Goal: Information Seeking & Learning: Check status

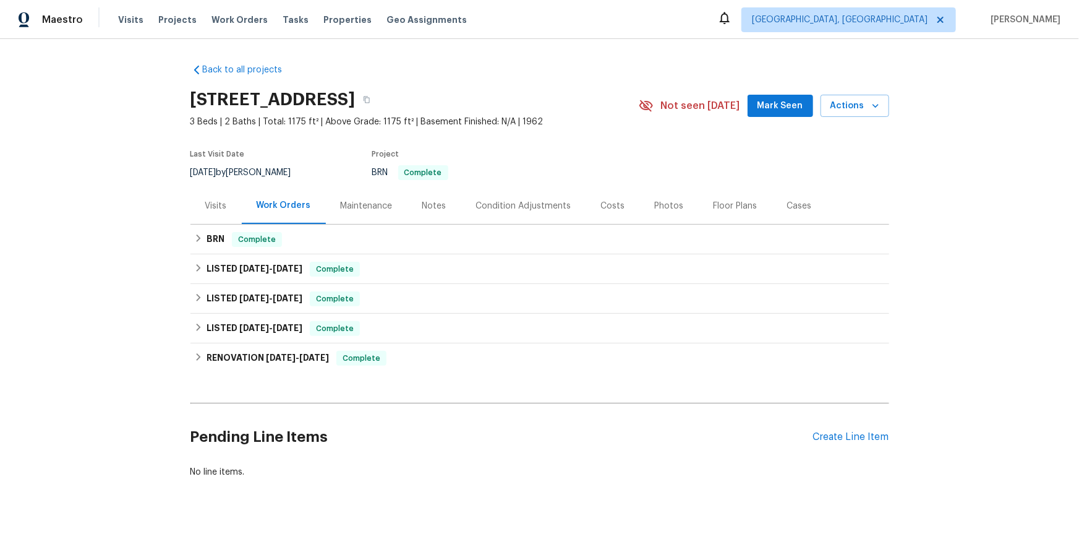
drag, startPoint x: 209, startPoint y: 269, endPoint x: 215, endPoint y: 274, distance: 7.9
click at [215, 224] on div "Visits" at bounding box center [215, 205] width 51 height 36
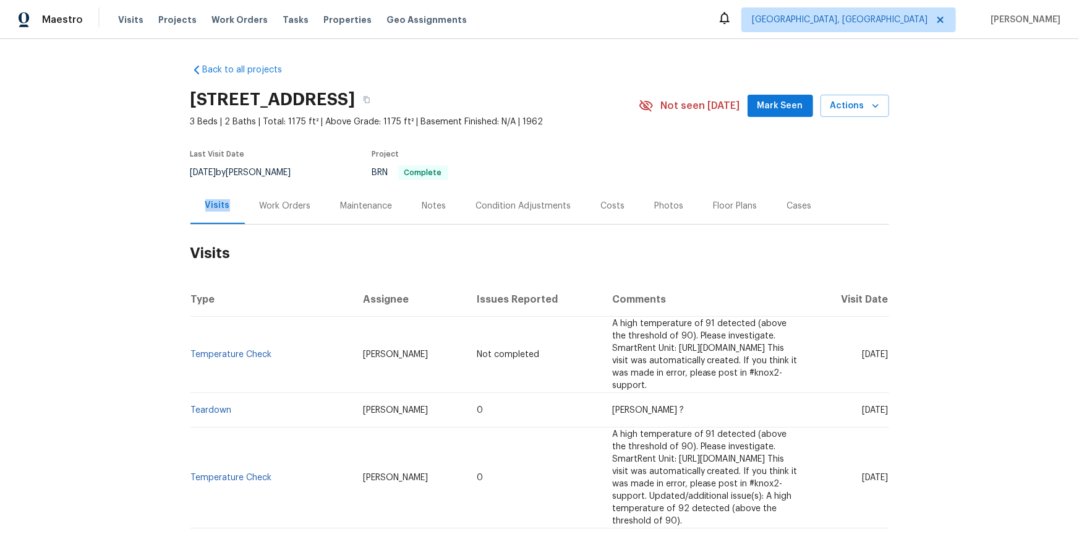
click at [211, 211] on div "Visits" at bounding box center [217, 205] width 25 height 12
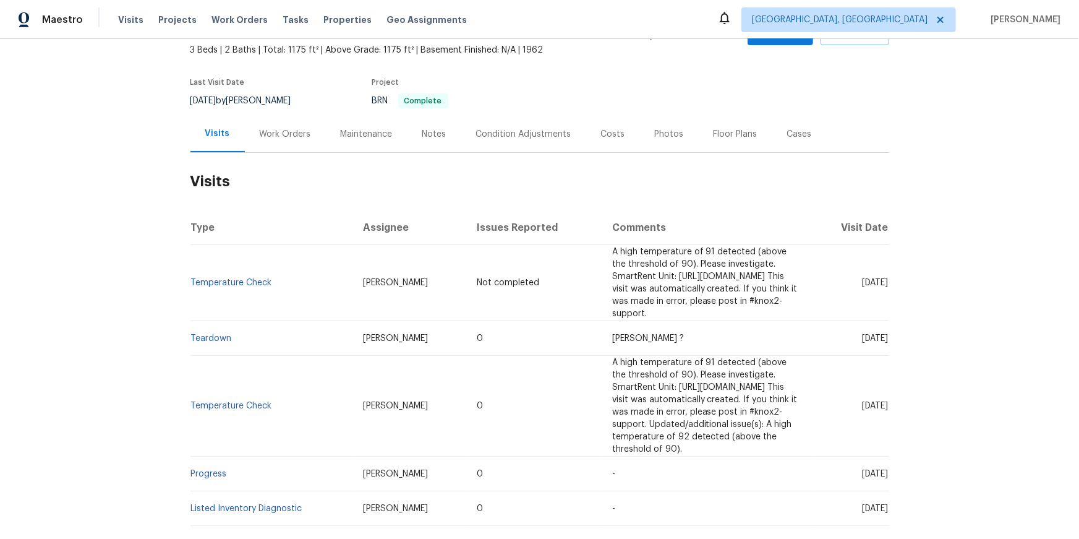
scroll to position [72, 0]
click at [200, 342] on link "Teardown" at bounding box center [211, 337] width 41 height 9
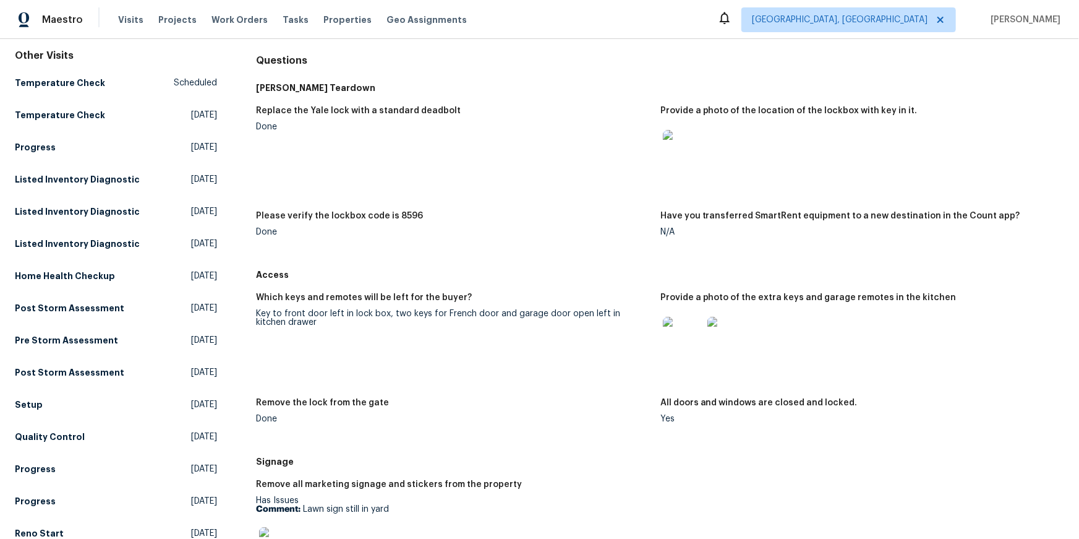
scroll to position [161, 0]
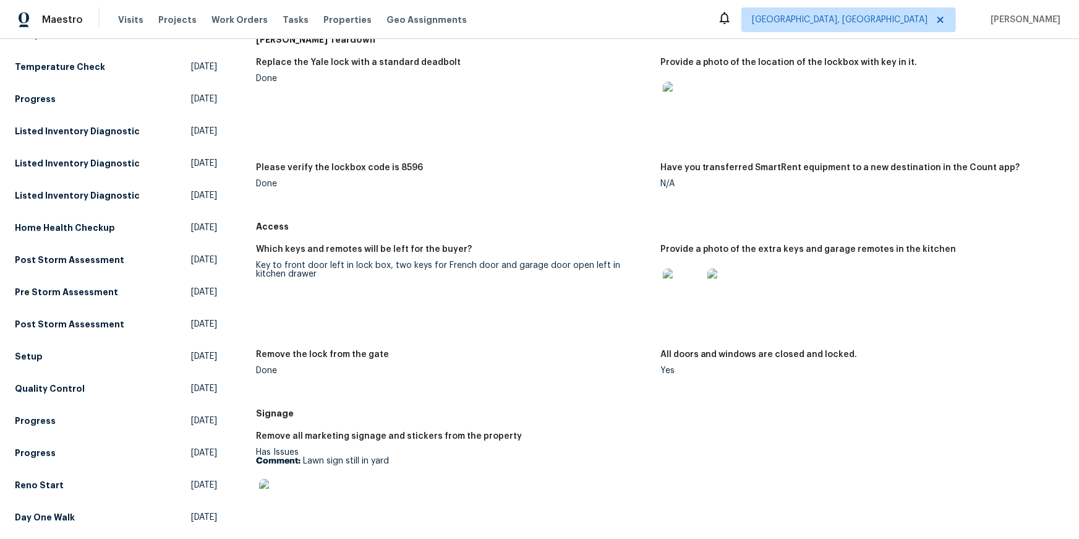
click at [674, 308] on img at bounding box center [683, 288] width 40 height 40
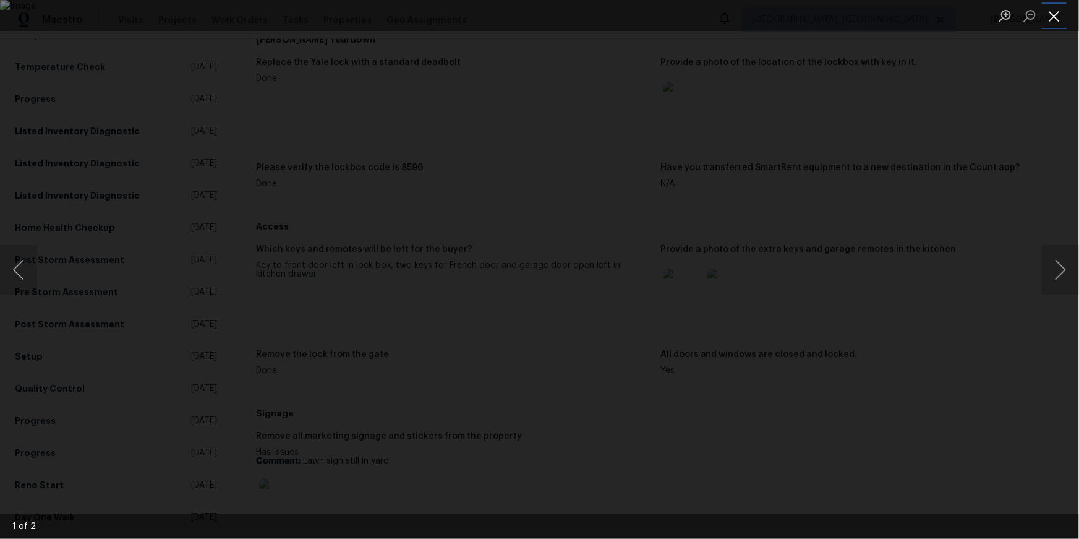
click at [1055, 15] on button "Close lightbox" at bounding box center [1054, 16] width 25 height 22
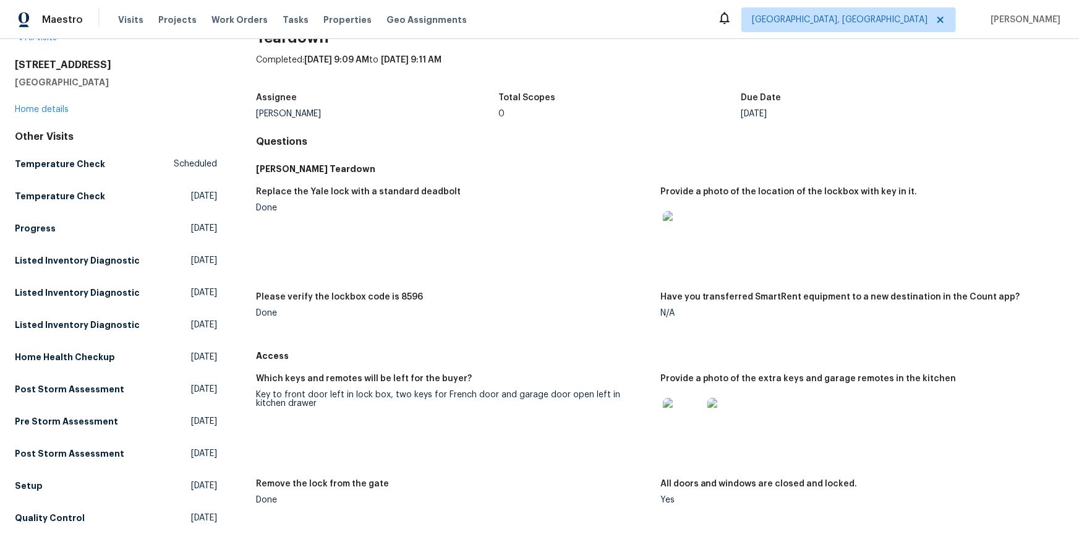
scroll to position [0, 0]
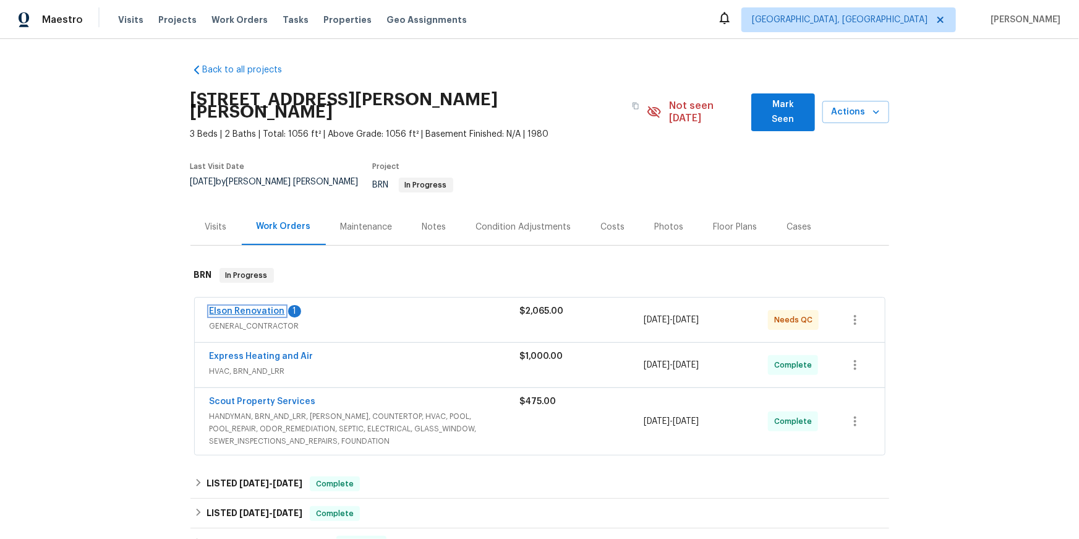
click at [250, 315] on link "Elson Renovation" at bounding box center [247, 311] width 75 height 9
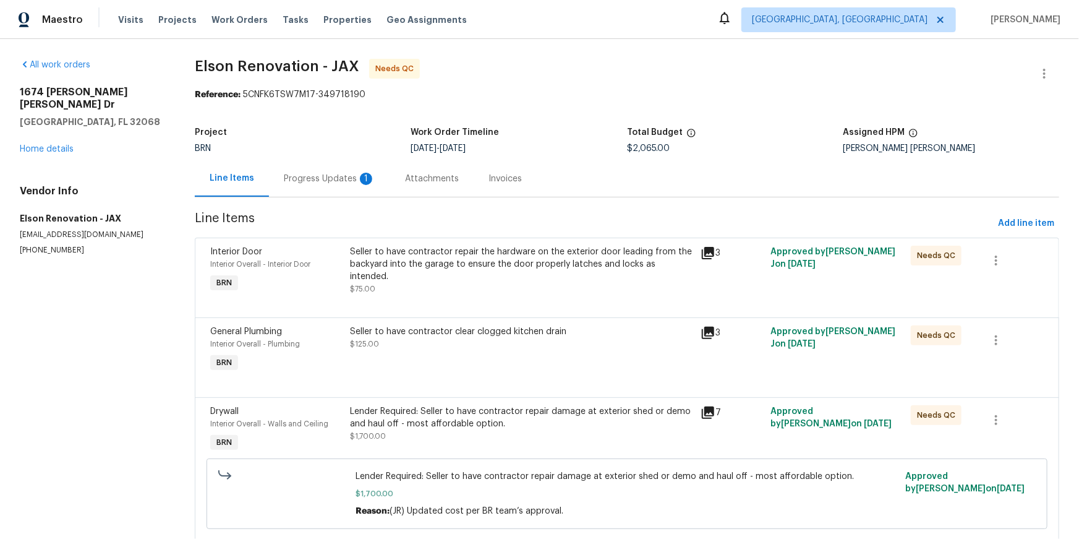
click at [344, 197] on div "Progress Updates 1" at bounding box center [329, 178] width 121 height 36
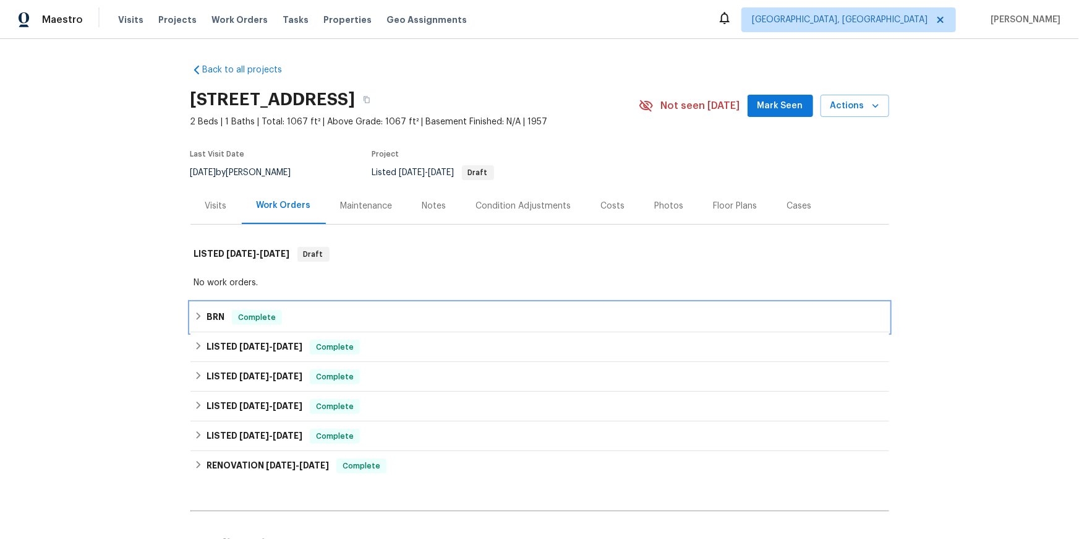
drag, startPoint x: 198, startPoint y: 371, endPoint x: 334, endPoint y: 276, distance: 166.5
click at [340, 281] on div "Back to all projects 4800 86th Ave N, Pinellas Park, FL 33782 2 Beds | 1 Baths …" at bounding box center [539, 422] width 699 height 736
click at [205, 224] on div "Visits" at bounding box center [215, 205] width 51 height 36
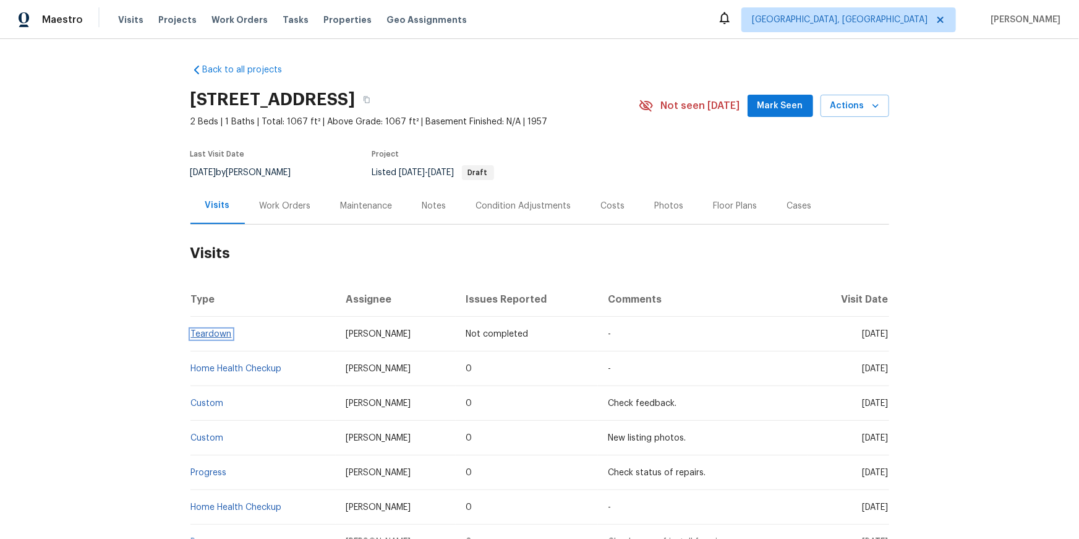
click at [201, 338] on link "Teardown" at bounding box center [211, 334] width 41 height 9
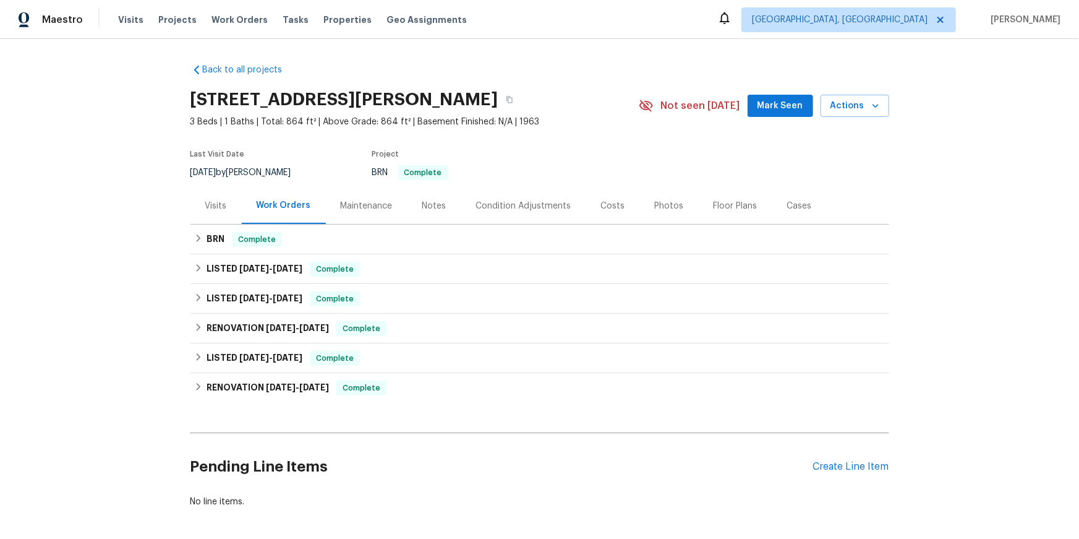
click at [223, 224] on div "Visits" at bounding box center [215, 205] width 51 height 36
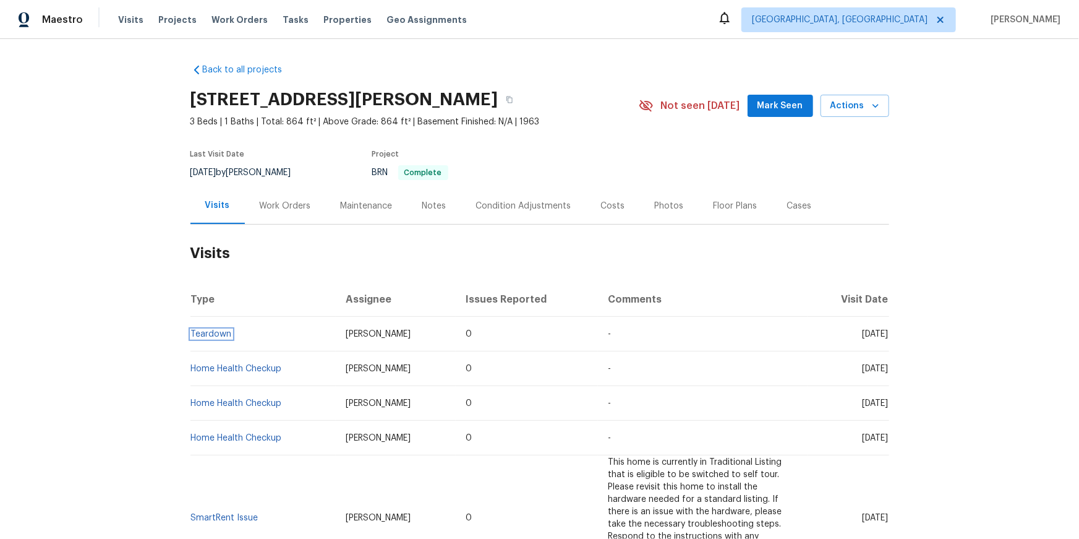
click at [210, 338] on link "Teardown" at bounding box center [211, 334] width 41 height 9
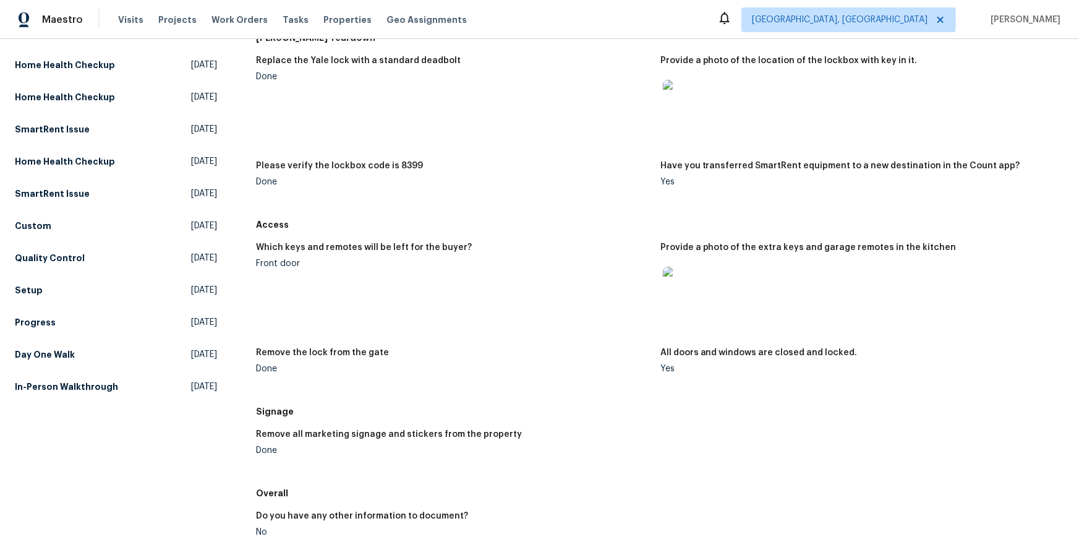
click at [676, 306] on img at bounding box center [683, 286] width 40 height 40
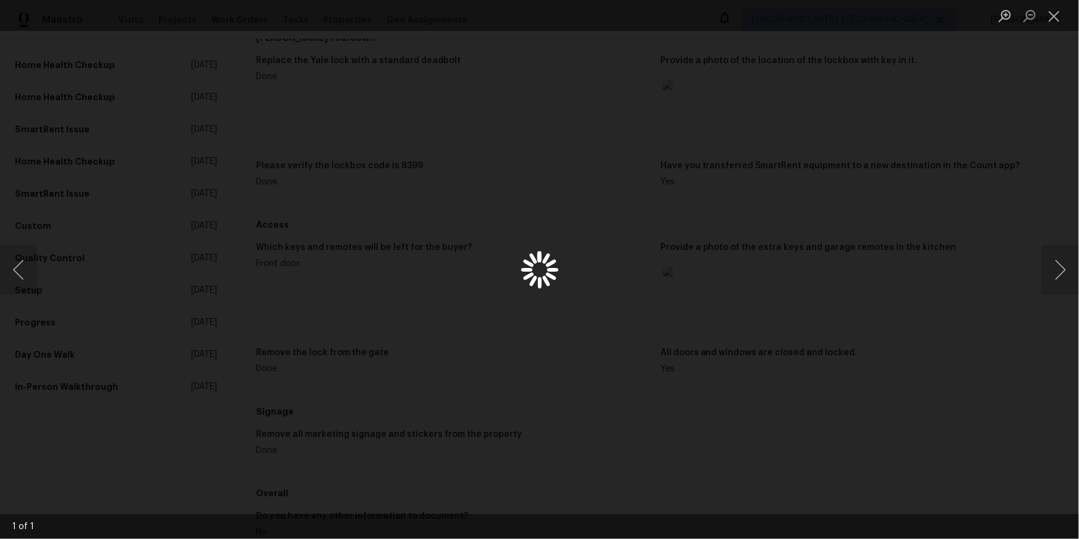
scroll to position [163, 0]
